Goal: Navigation & Orientation: Understand site structure

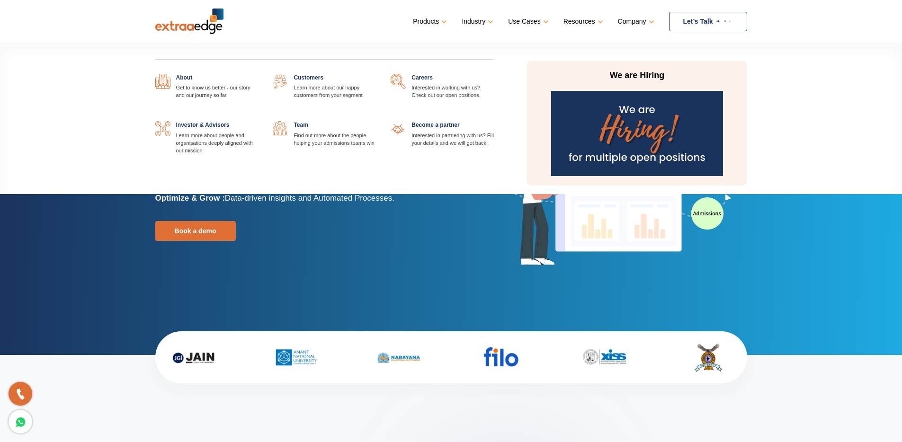
click at [645, 22] on link "Company" at bounding box center [635, 22] width 35 height 14
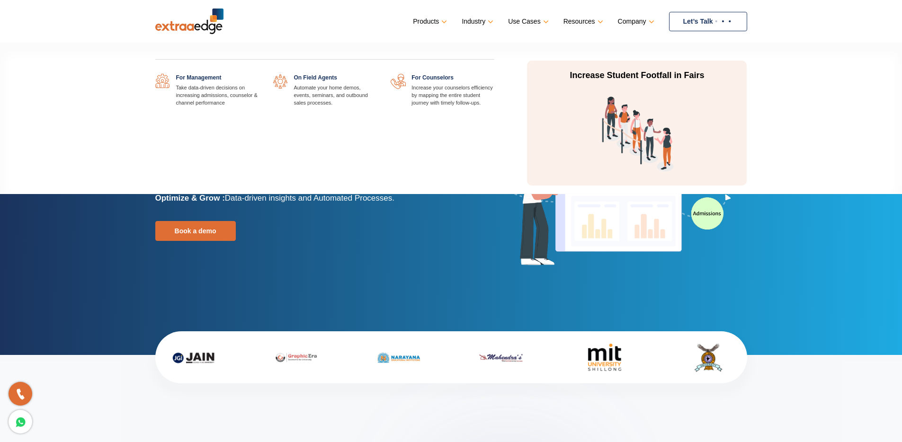
click at [494, 74] on link at bounding box center [494, 74] width 0 height 0
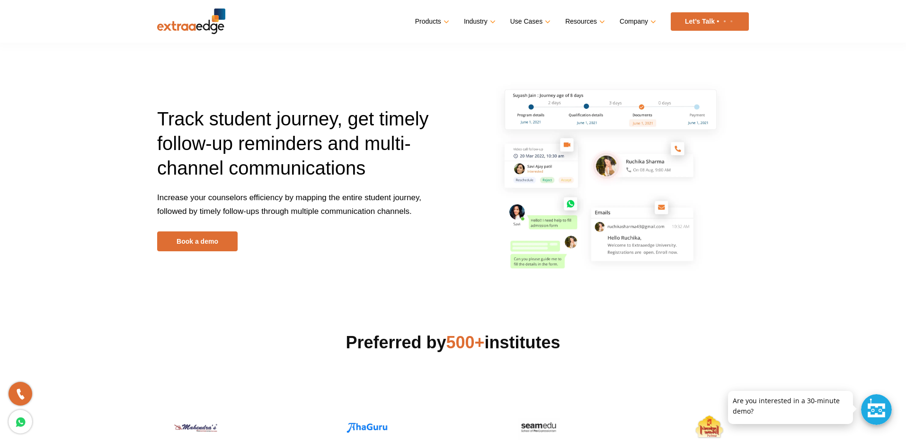
click at [799, 234] on section "Track student journey, get timely follow-up reminders and multi-channel communi…" at bounding box center [453, 145] width 906 height 291
click at [813, 17] on header "Menu Close Products Education CRM Streamline your entire admissions process on …" at bounding box center [453, 21] width 906 height 43
click at [289, 26] on div "Products Education CRM Streamline your entire admissions process on a single pl…" at bounding box center [487, 21] width 524 height 18
click at [196, 29] on img at bounding box center [191, 22] width 68 height 26
